Goal: Task Accomplishment & Management: Complete application form

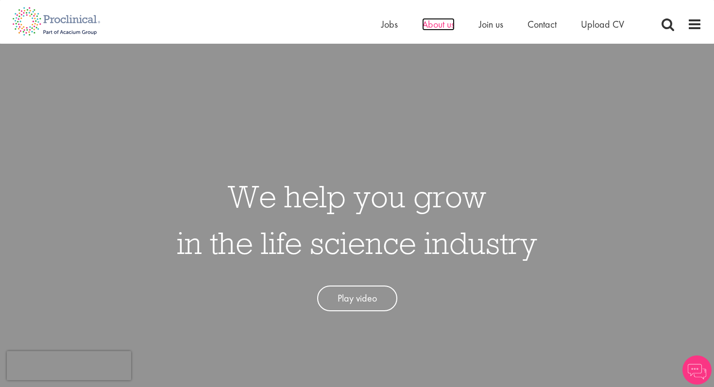
click at [438, 19] on span "About us" at bounding box center [438, 24] width 33 height 13
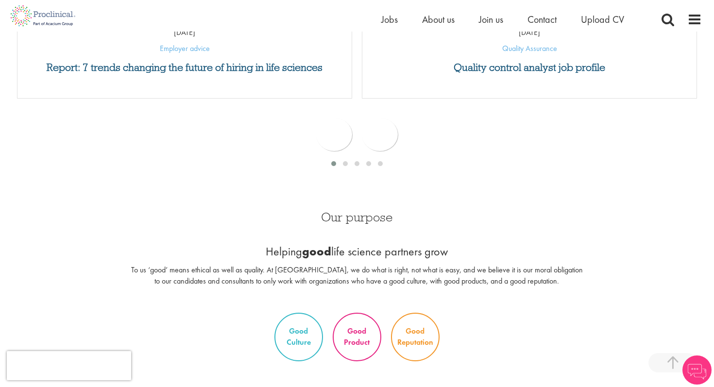
scroll to position [570, 0]
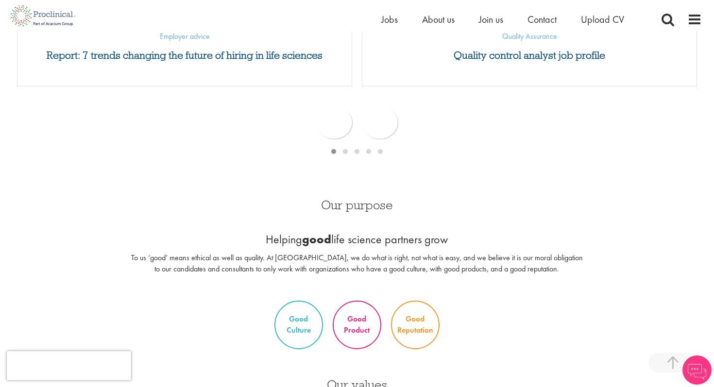
click at [378, 19] on div "Home Jobs About us Join us Contact Upload CV" at bounding box center [353, 16] width 697 height 32
click at [381, 19] on span "Jobs" at bounding box center [389, 19] width 17 height 13
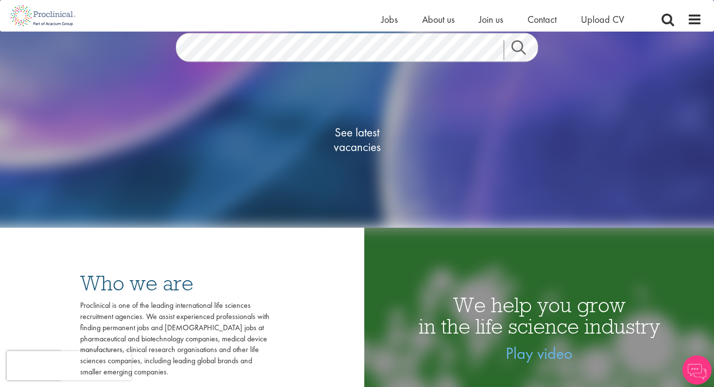
scroll to position [145, 0]
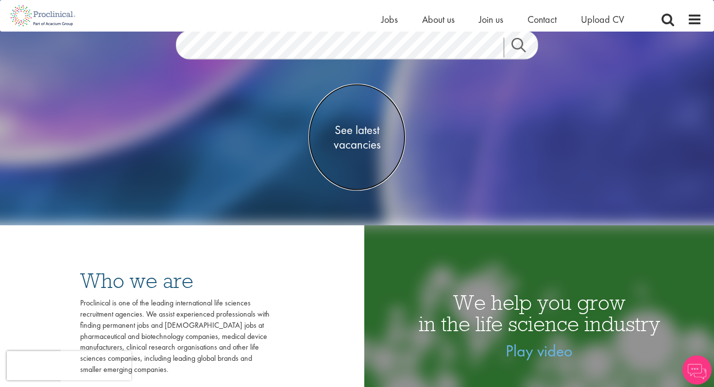
click at [371, 137] on span "See latest vacancies" at bounding box center [357, 137] width 97 height 29
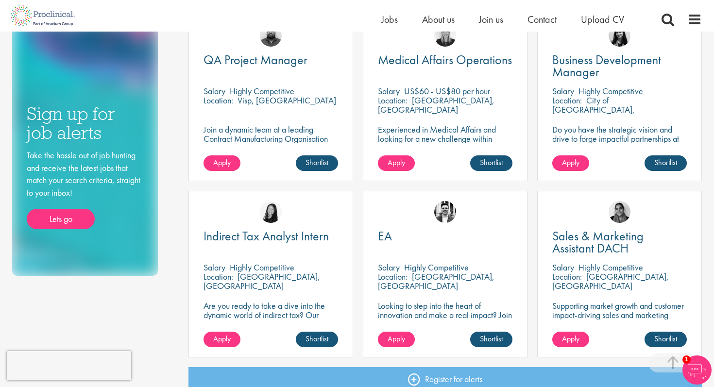
scroll to position [155, 0]
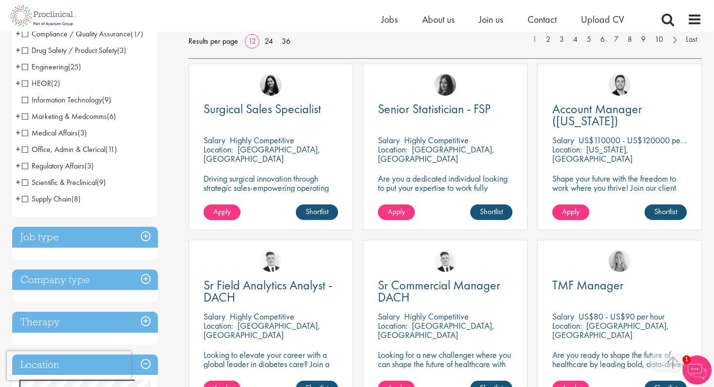
click at [90, 241] on h3 "Job type" at bounding box center [85, 237] width 146 height 21
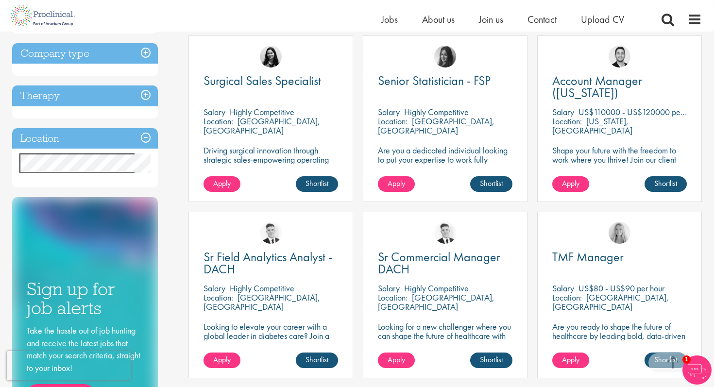
scroll to position [192, 0]
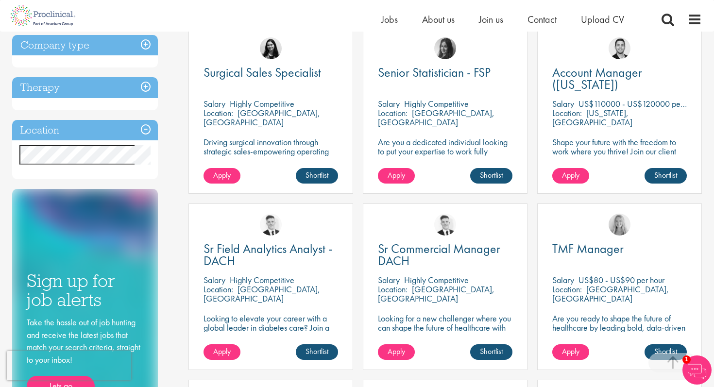
click at [103, 84] on h3 "Therapy" at bounding box center [85, 87] width 146 height 21
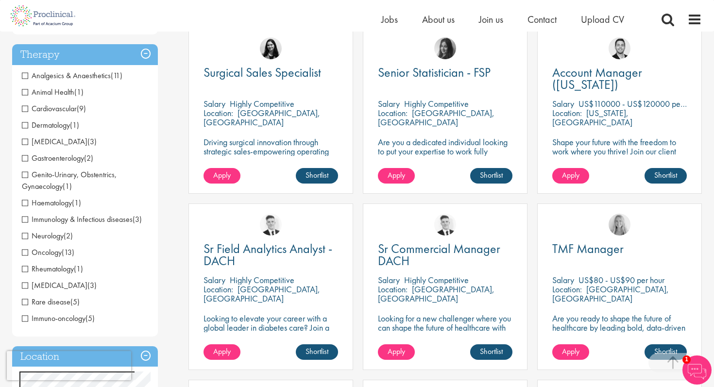
scroll to position [261, 0]
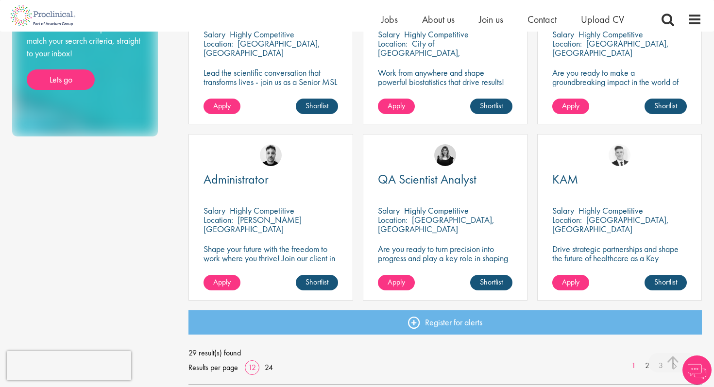
scroll to position [615, 0]
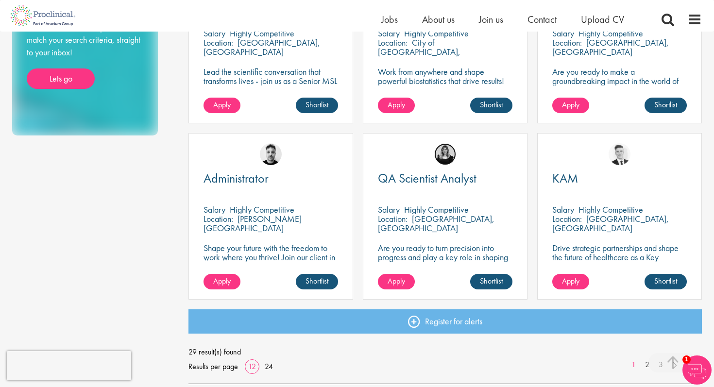
click at [438, 158] on img at bounding box center [445, 154] width 22 height 22
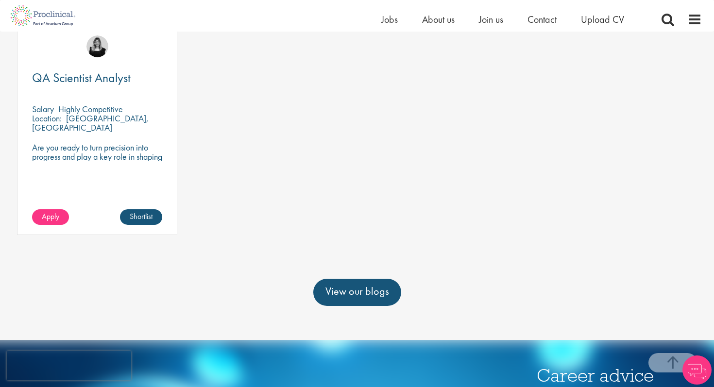
scroll to position [339, 0]
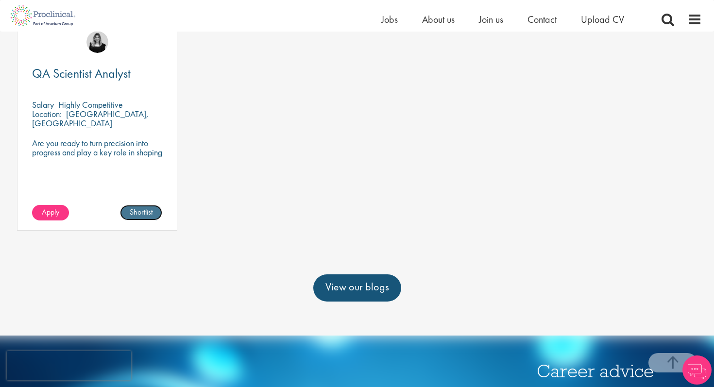
click at [125, 209] on link "Shortlist" at bounding box center [141, 213] width 42 height 16
click at [53, 207] on span "Apply" at bounding box center [50, 212] width 17 height 10
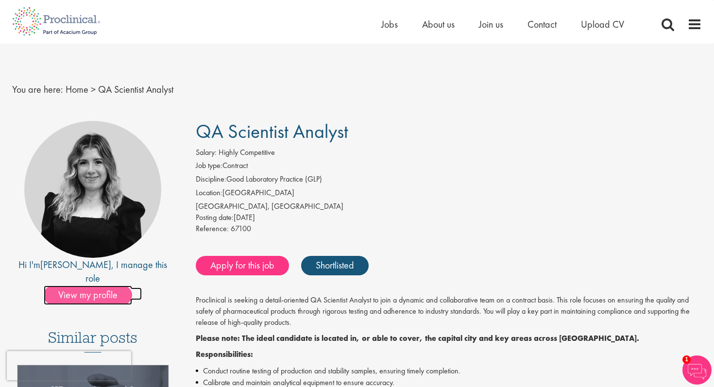
click at [103, 286] on span "View my profile" at bounding box center [88, 295] width 88 height 19
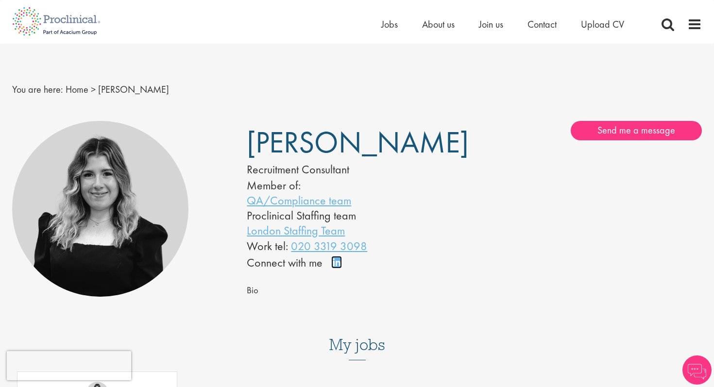
click at [335, 267] on link "Connect on LinkedIn" at bounding box center [339, 267] width 17 height 0
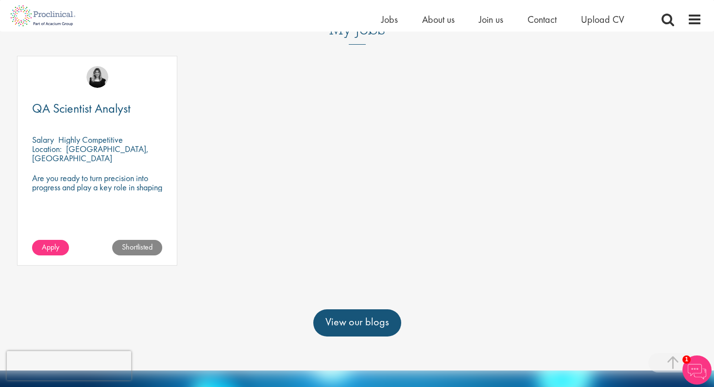
scroll to position [344, 0]
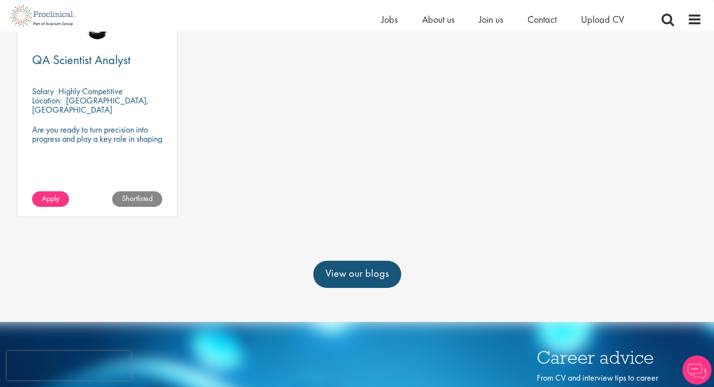
scroll to position [339, 0]
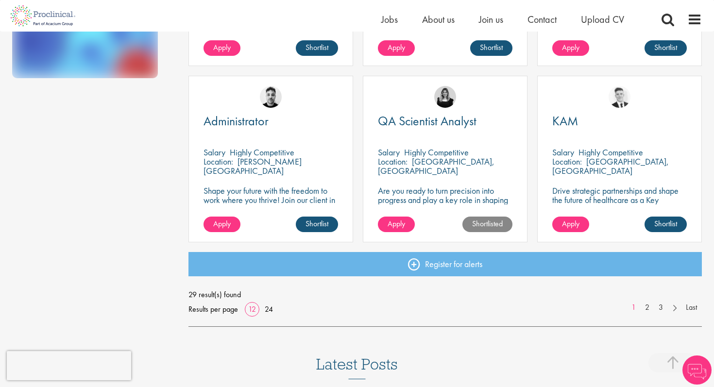
scroll to position [691, 0]
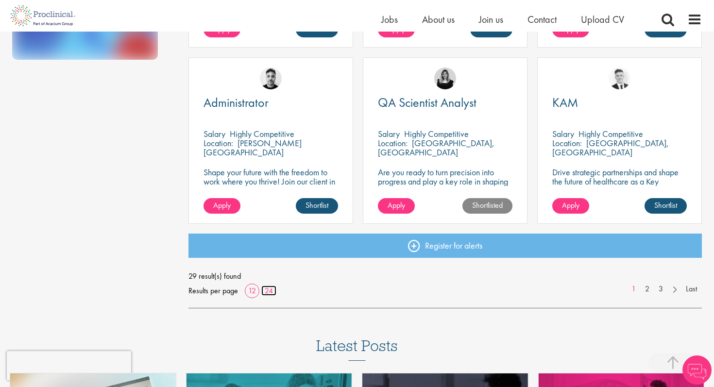
click at [274, 290] on link "24" at bounding box center [268, 291] width 15 height 10
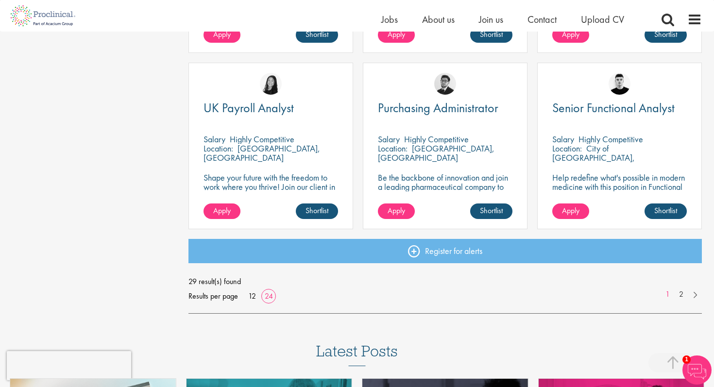
scroll to position [1392, 0]
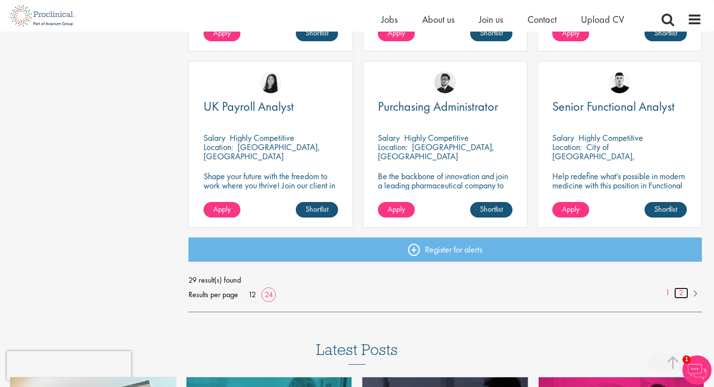
click at [682, 292] on link "2" at bounding box center [681, 293] width 14 height 11
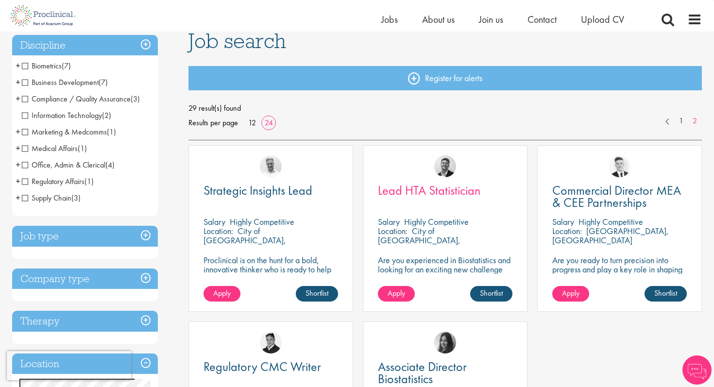
scroll to position [156, 0]
